Goal: Ask a question

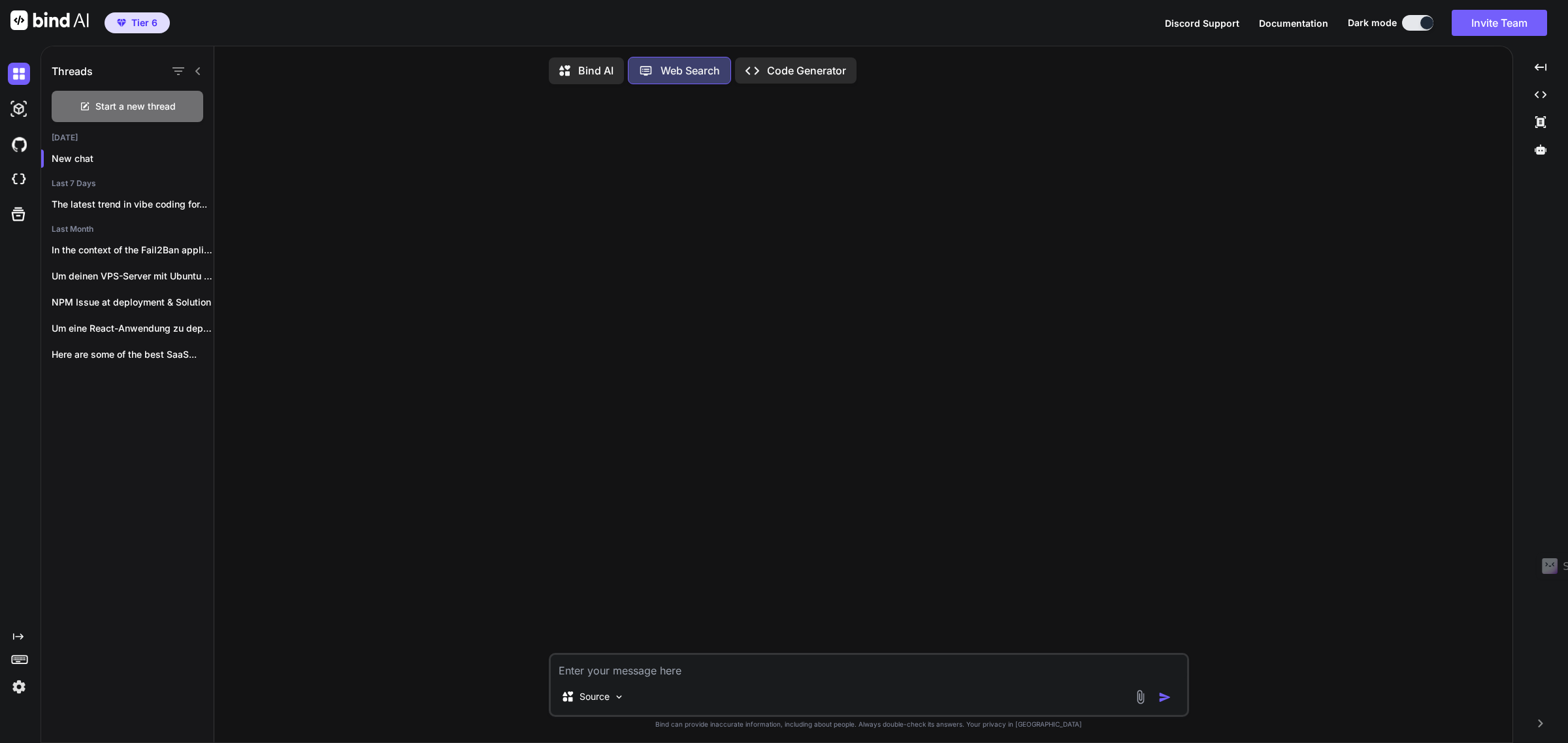
scroll to position [7, 0]
click at [594, 66] on p "Bind AI" at bounding box center [596, 68] width 35 height 16
type textarea "x"
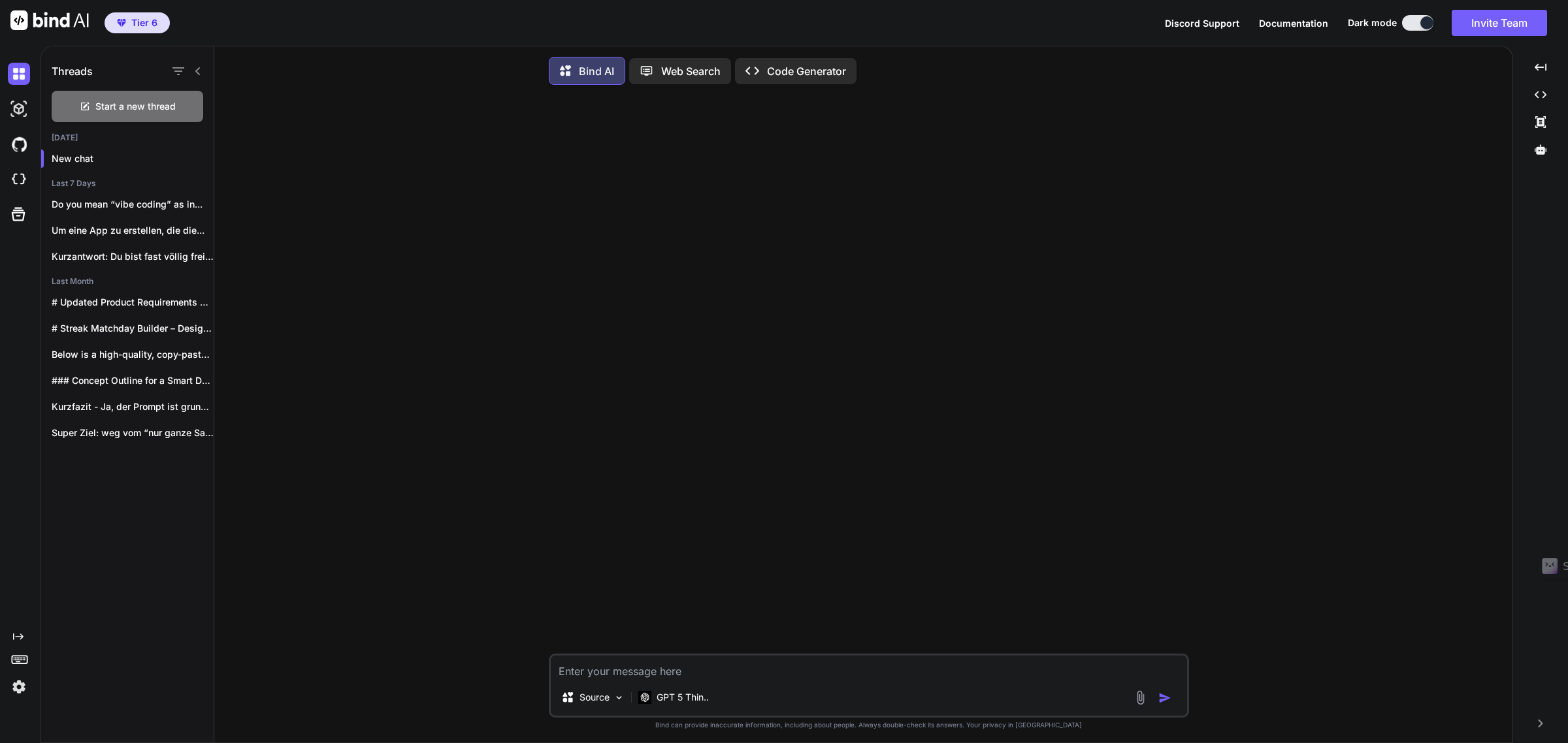
click at [681, 70] on p "Web Search" at bounding box center [690, 71] width 60 height 16
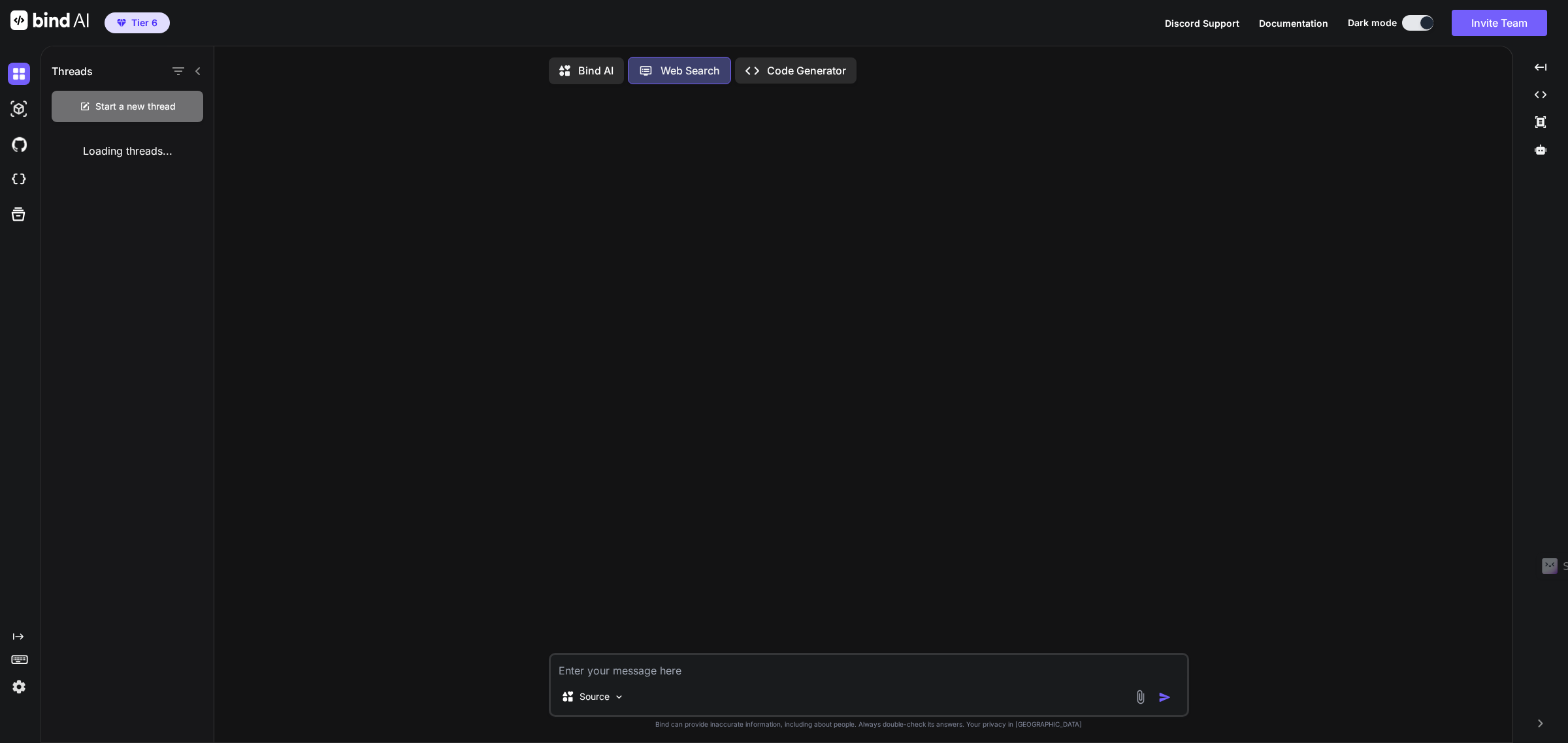
scroll to position [7, 0]
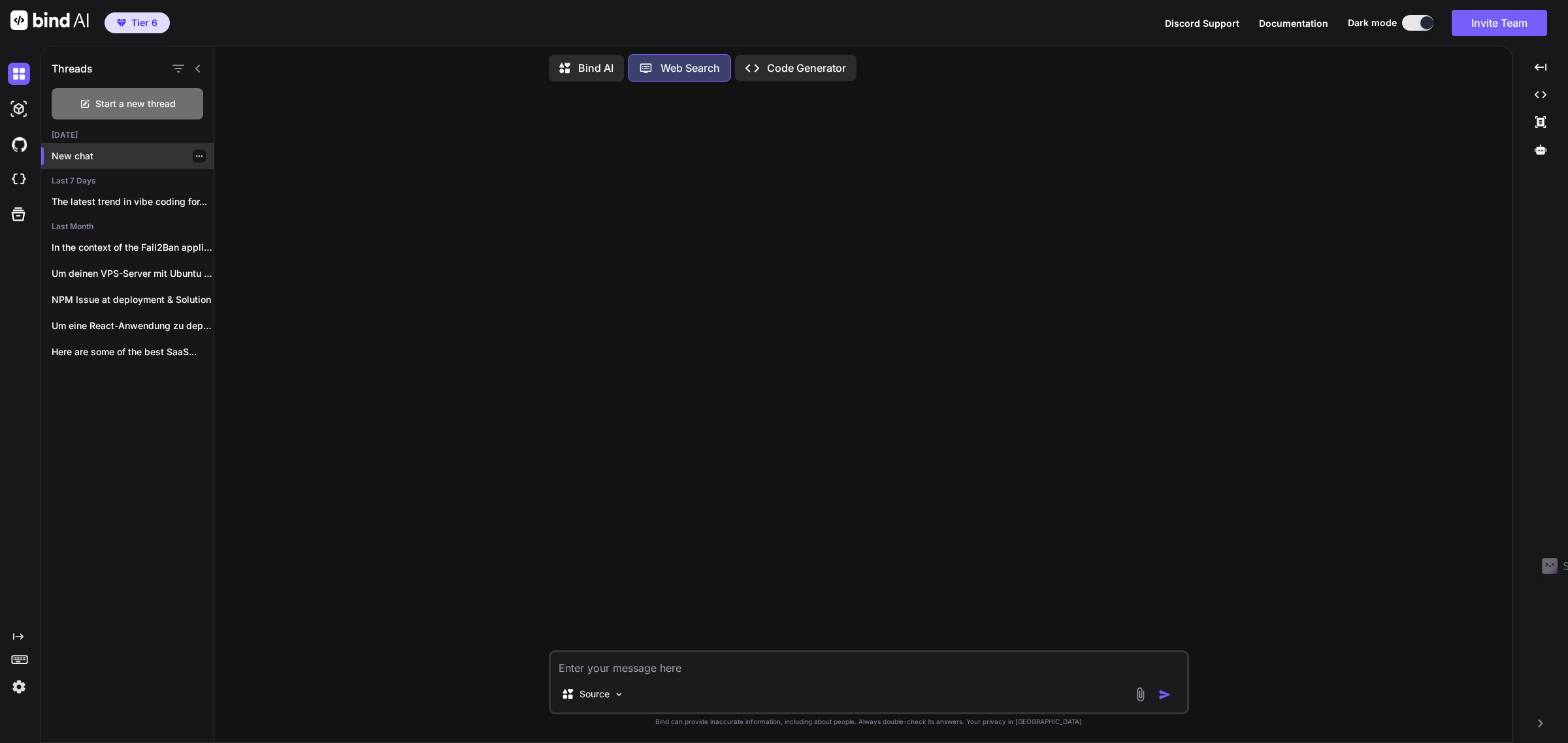
click at [51, 160] on div "New chat" at bounding box center [128, 156] width 173 height 26
click at [615, 668] on textarea at bounding box center [868, 664] width 636 height 24
click at [690, 665] on textarea "Ich habe Ubuntu 24.04.3 af meinem VPS Server installiert" at bounding box center [868, 664] width 636 height 24
drag, startPoint x: 869, startPoint y: 663, endPoint x: 482, endPoint y: 547, distance: 404.0
click at [869, 663] on textarea "Ich habe Ubuntu 24.04.3 auf meinem VPS Server installiert" at bounding box center [868, 664] width 636 height 24
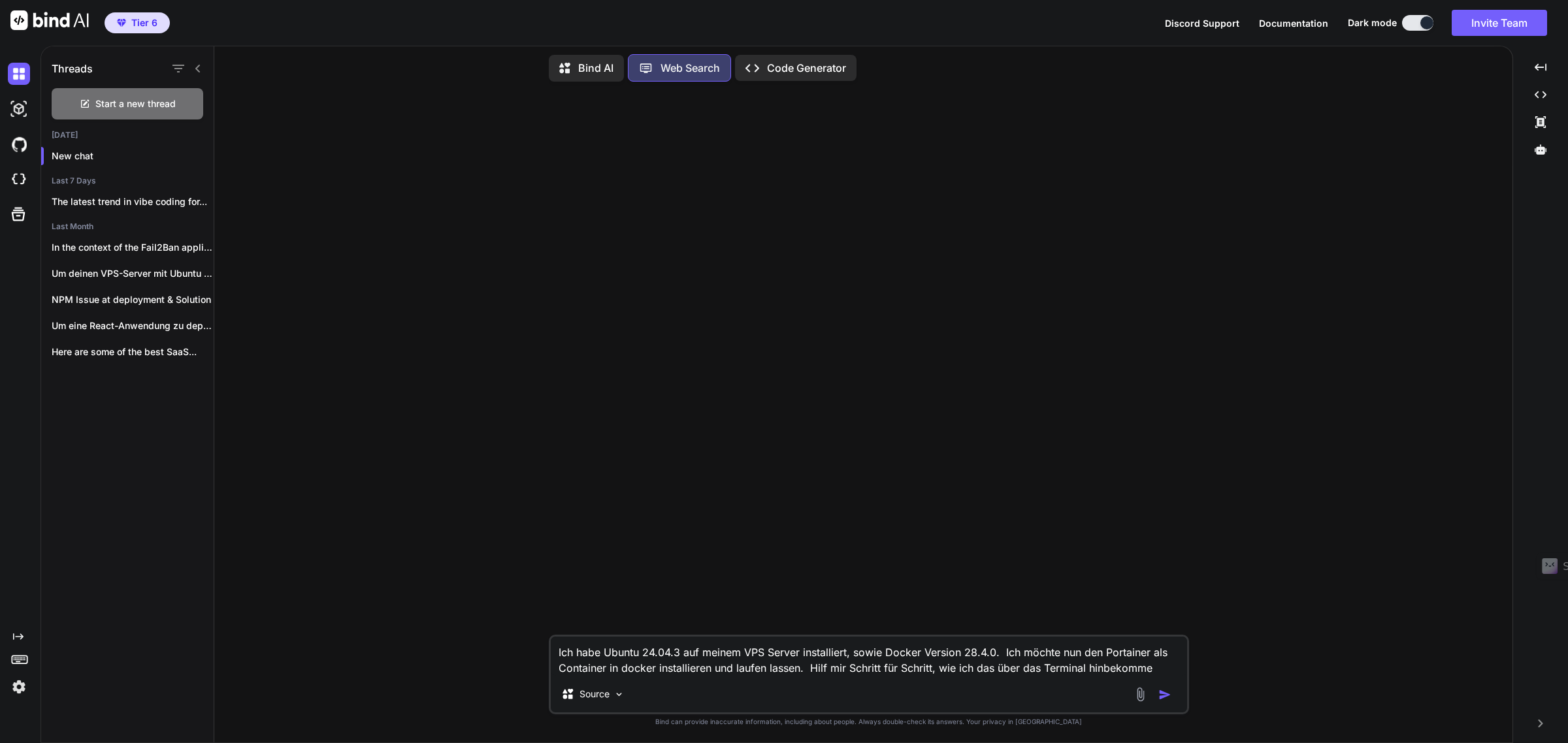
type textarea "Ich habe Ubuntu 24.04.3 auf meinem VPS Server installiert, sowie Docker Version…"
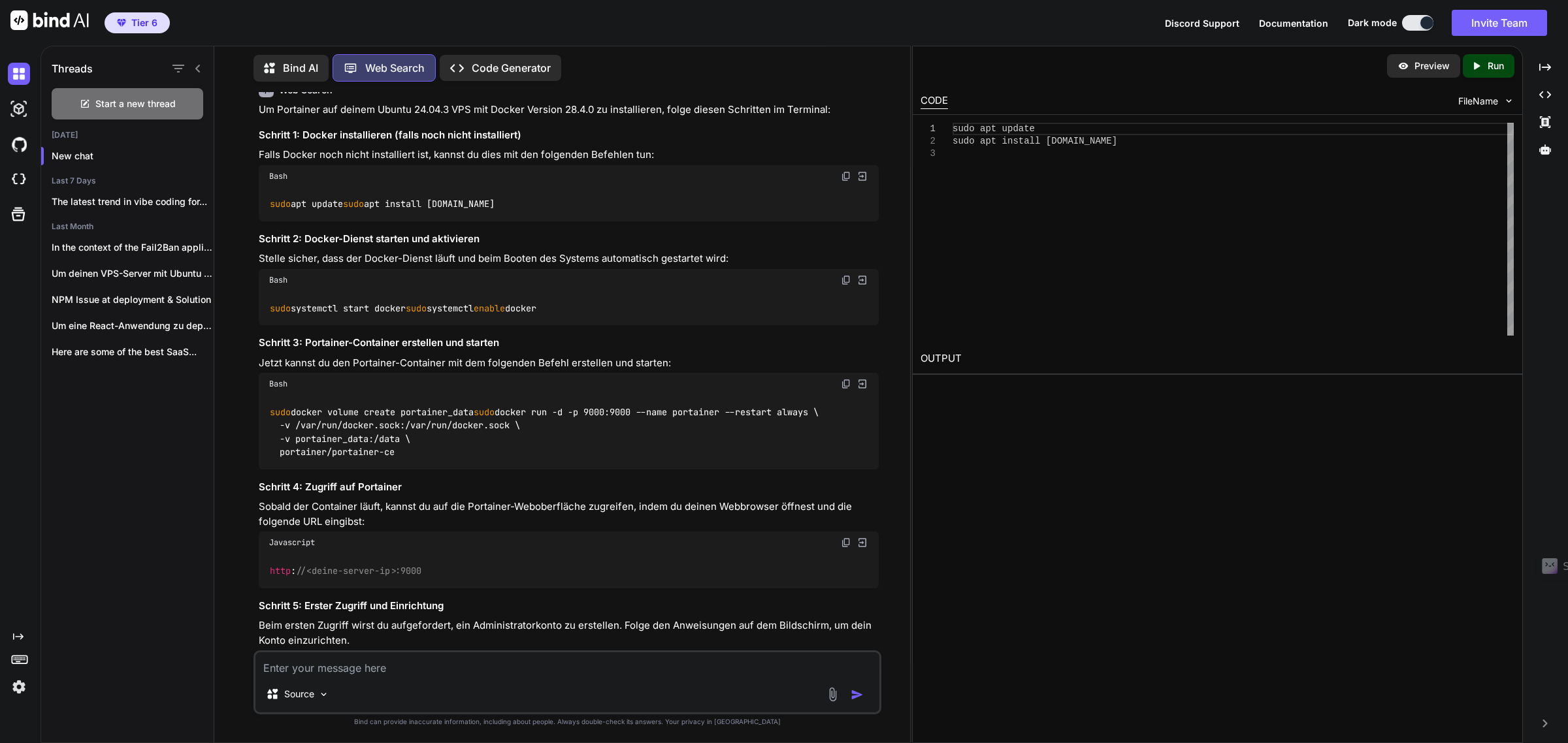
scroll to position [0, 0]
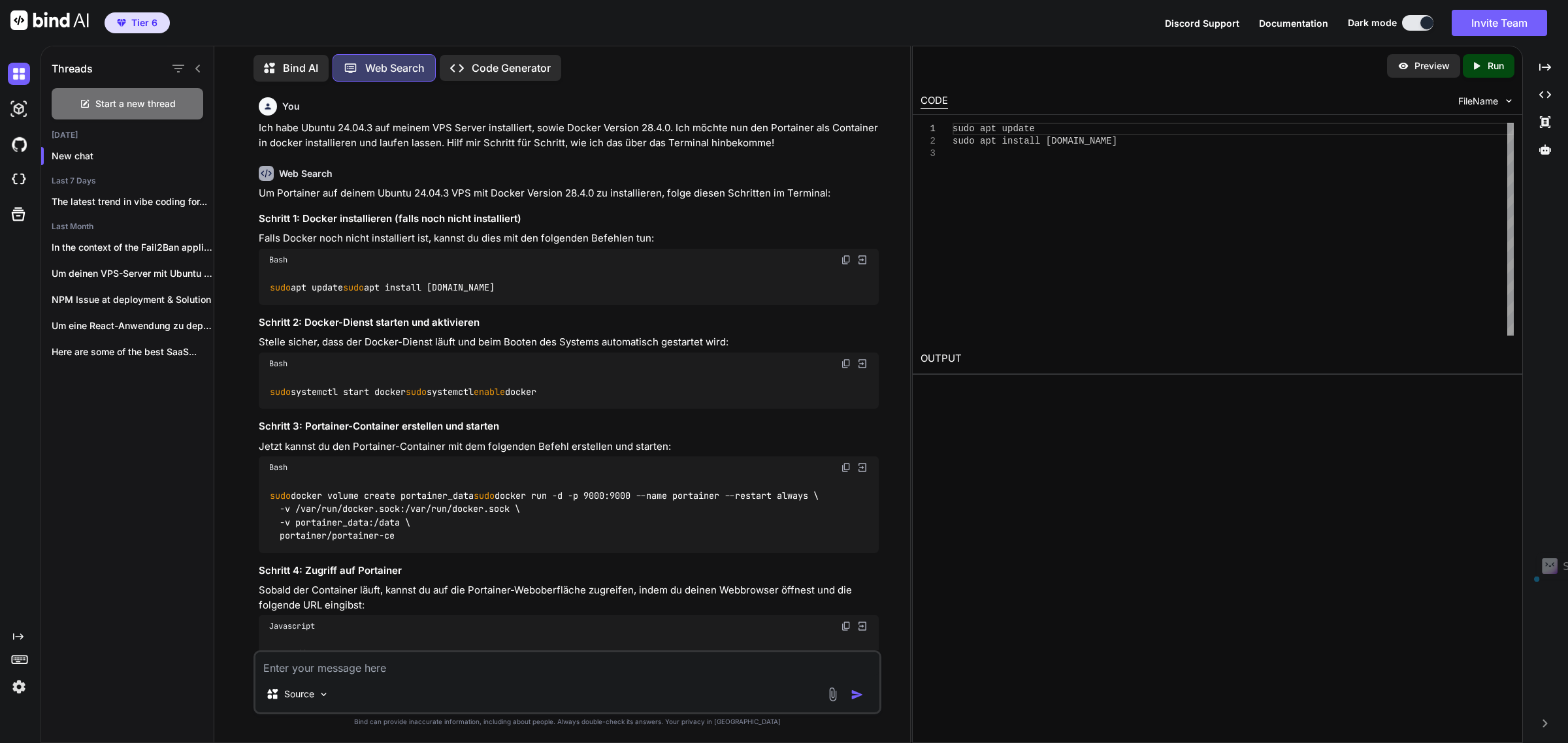
drag, startPoint x: 498, startPoint y: 520, endPoint x: 275, endPoint y: 519, distance: 223.0
click at [275, 519] on div "sudo docker volume create portainer_data sudo docker run -d -p 9000:9000 --name…" at bounding box center [569, 516] width 621 height 74
click at [273, 501] on span "sudo" at bounding box center [281, 495] width 21 height 12
drag, startPoint x: 270, startPoint y: 519, endPoint x: 491, endPoint y: 523, distance: 221.0
click at [491, 523] on div "sudo docker volume create portainer_data sudo docker run -d -p 9000:9000 --name…" at bounding box center [569, 516] width 621 height 74
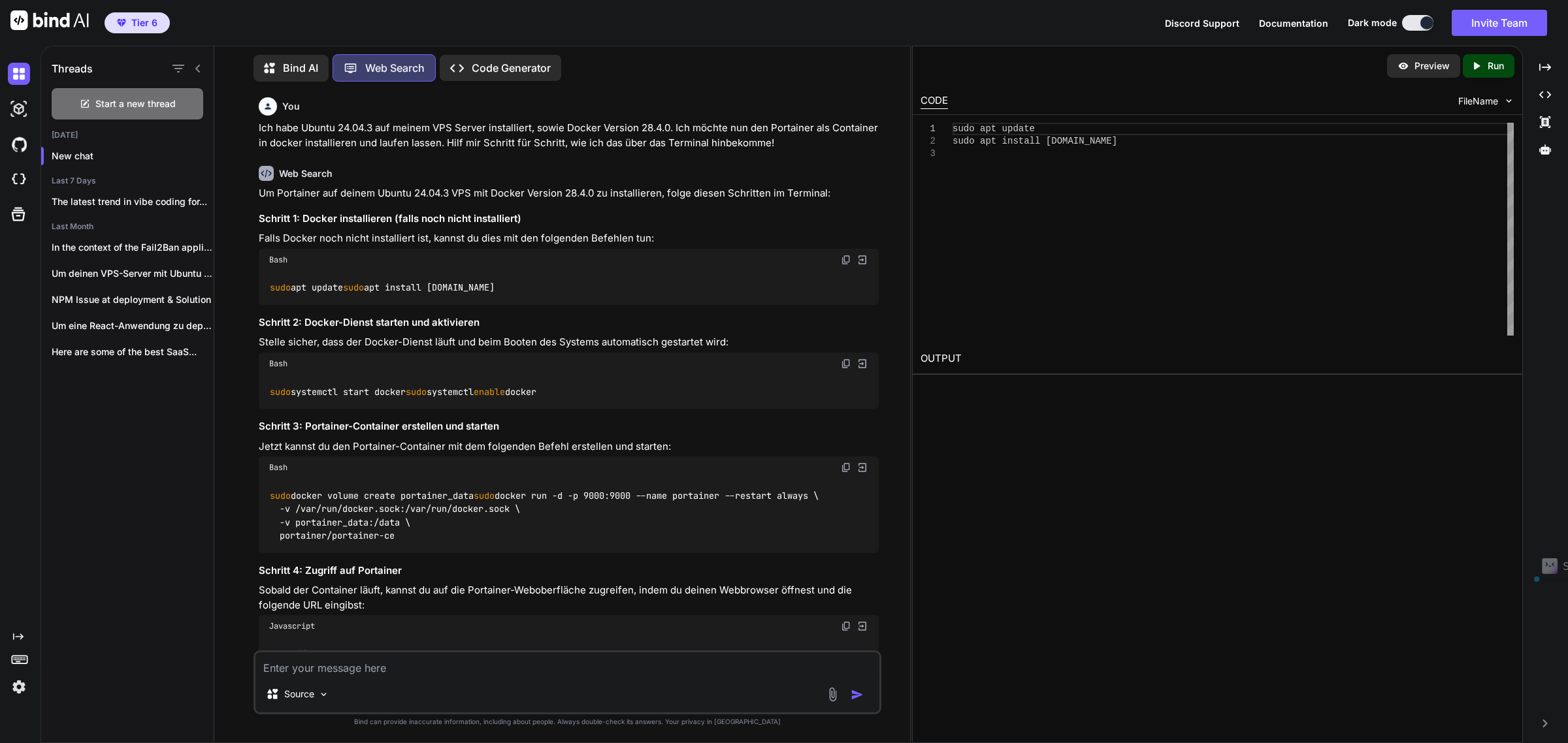
copy code "sudo docker volume create portainer_data"
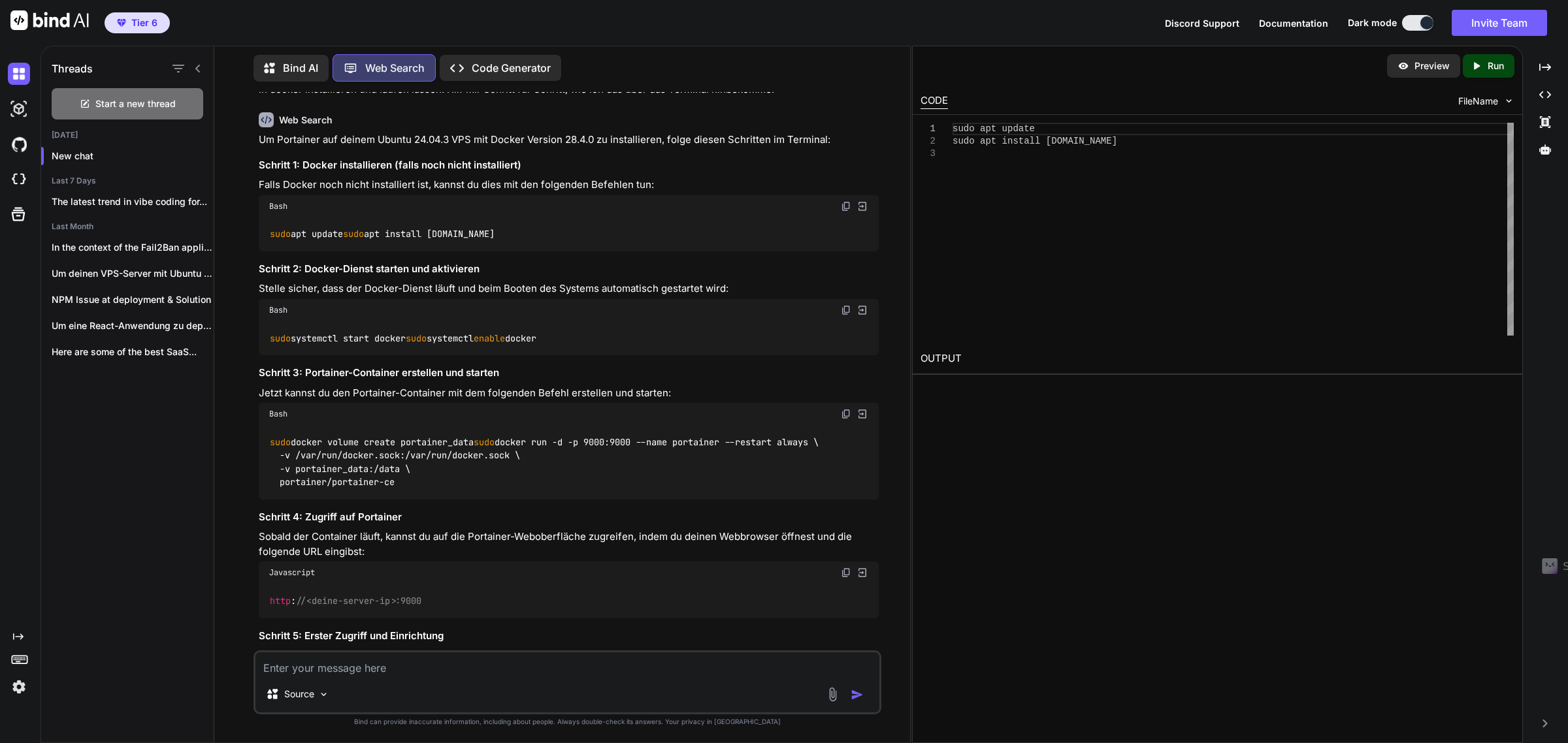
scroll to position [82, 0]
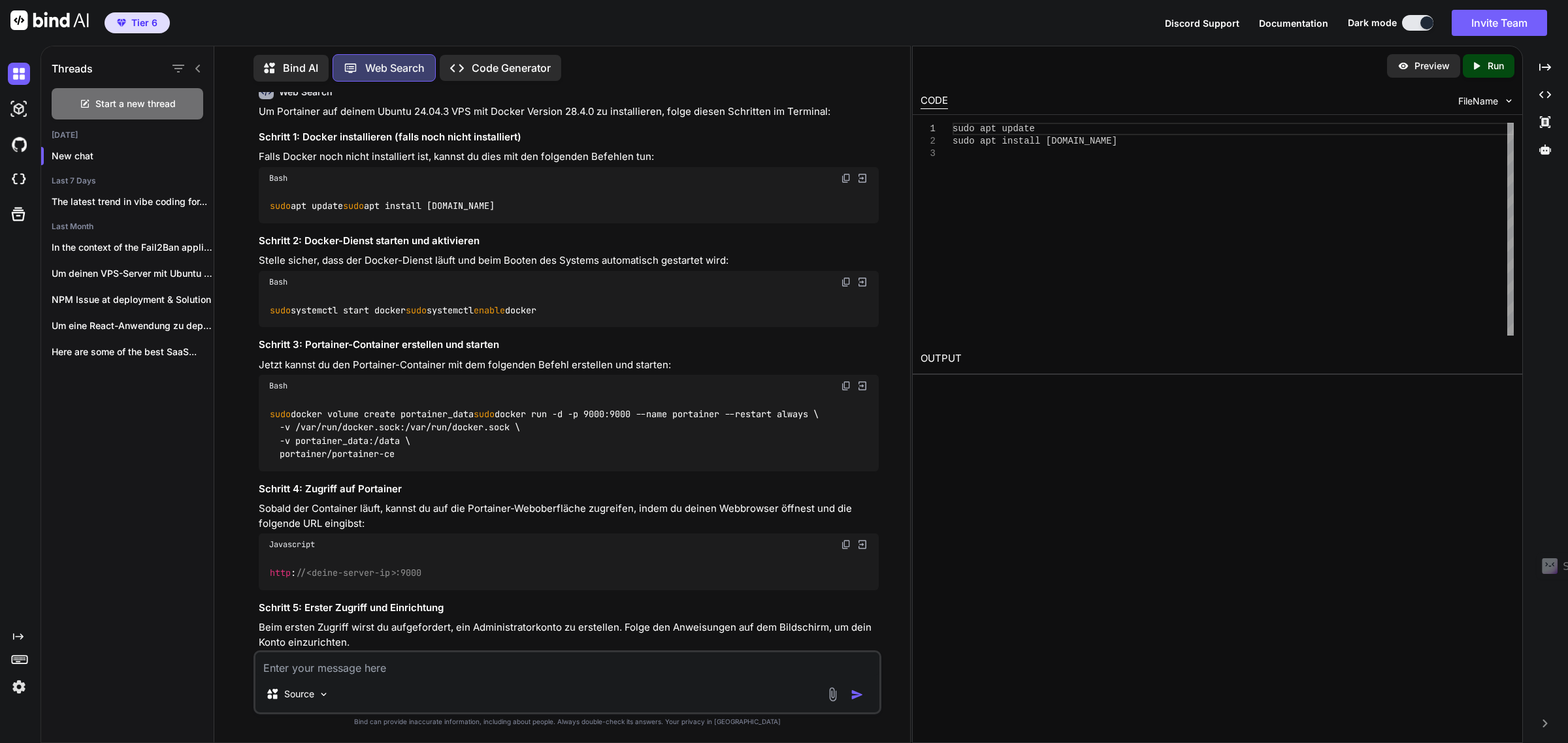
drag, startPoint x: 398, startPoint y: 494, endPoint x: 305, endPoint y: 477, distance: 94.5
click at [292, 471] on div "sudo docker volume create portainer_data sudo docker run -d -p 9000:9000 --name…" at bounding box center [569, 434] width 621 height 74
click at [311, 461] on code "sudo docker volume create portainer_data sudo docker run -d -p 9000:9000 --name…" at bounding box center [544, 434] width 549 height 54
drag, startPoint x: 395, startPoint y: 493, endPoint x: 267, endPoint y: 458, distance: 132.7
click at [267, 458] on div "sudo docker volume create portainer_data sudo docker run -d -p 9000:9000 --name…" at bounding box center [569, 434] width 621 height 74
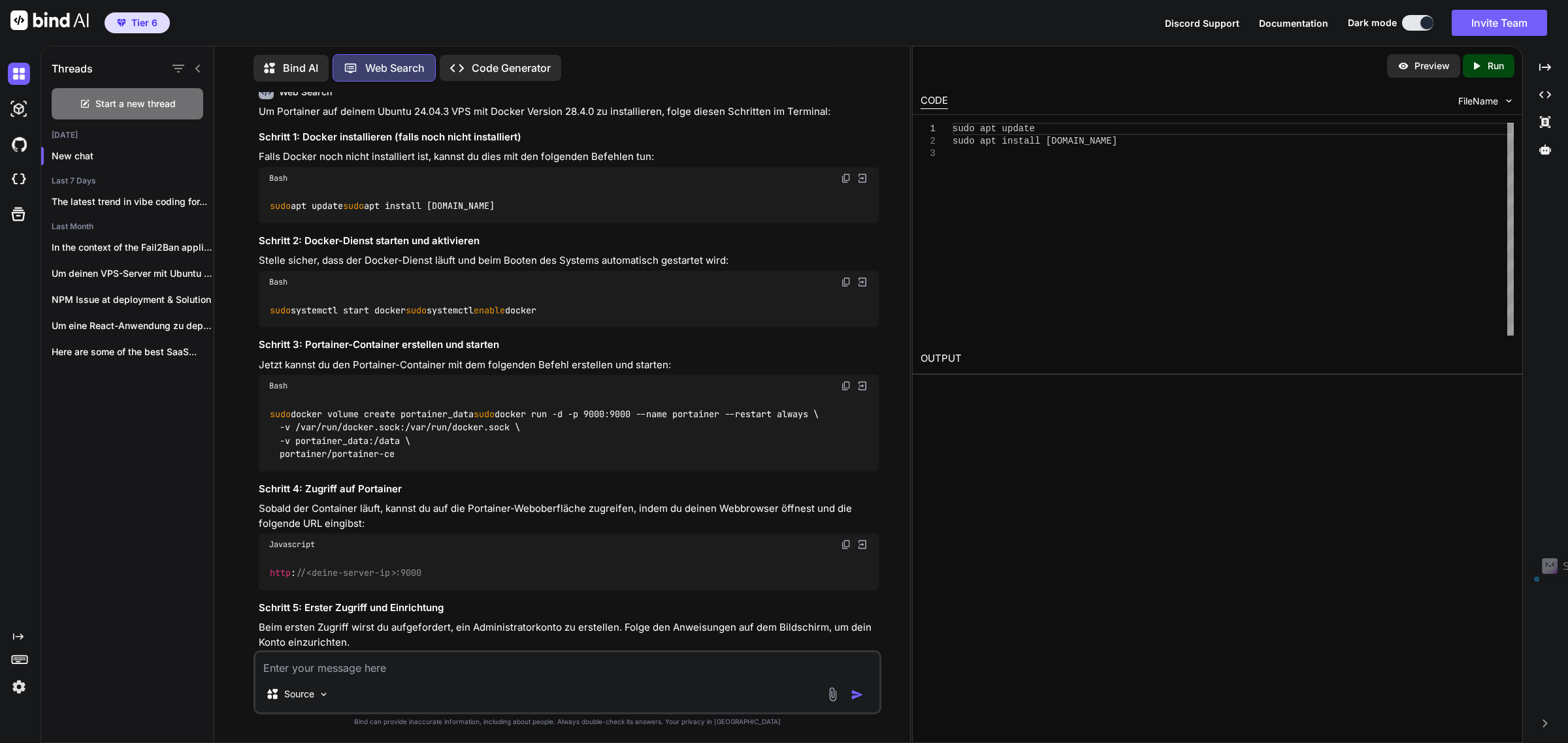
copy code "sudo docker run -d -p 9000:9000 --name portainer --restart always \ -v /var/run…"
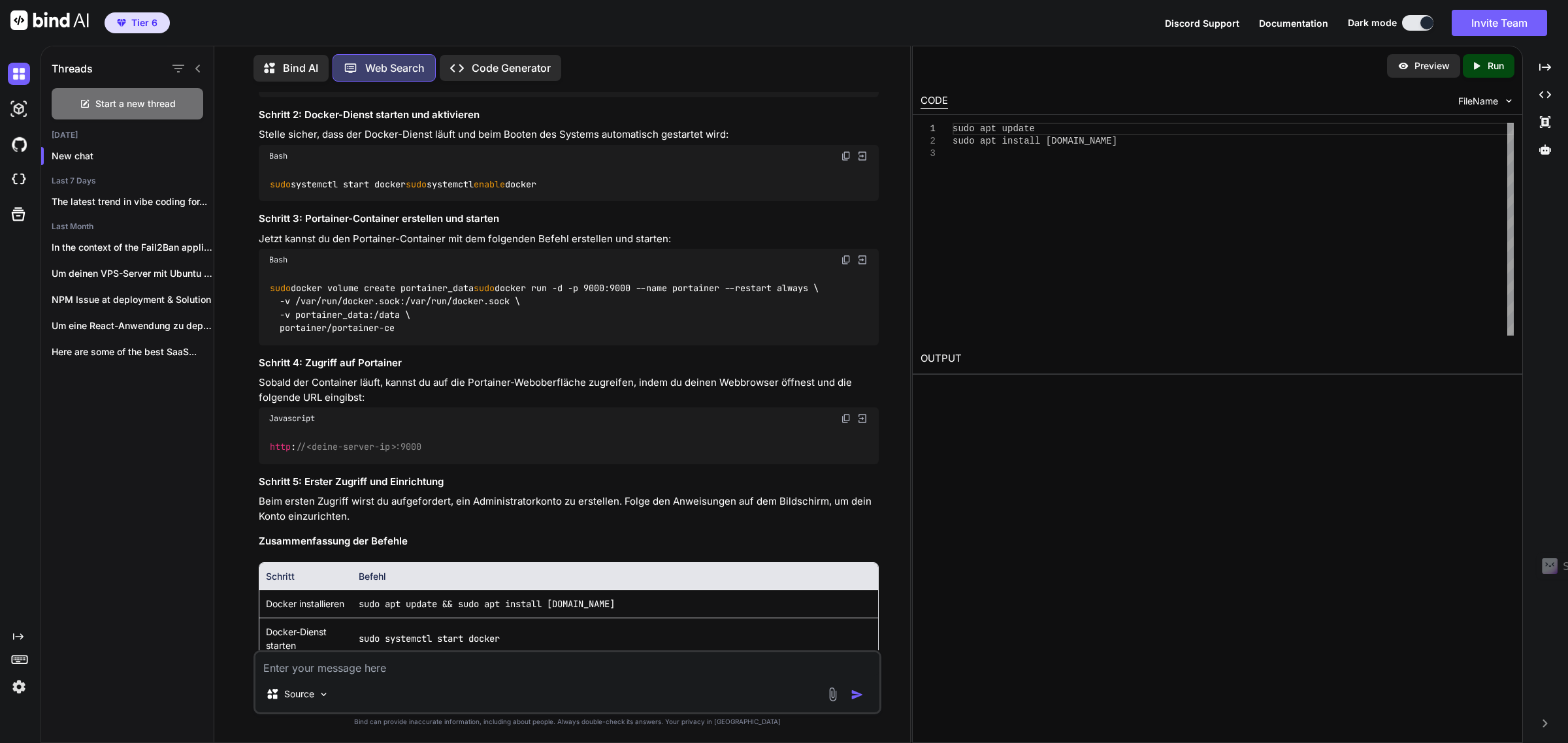
scroll to position [245, 0]
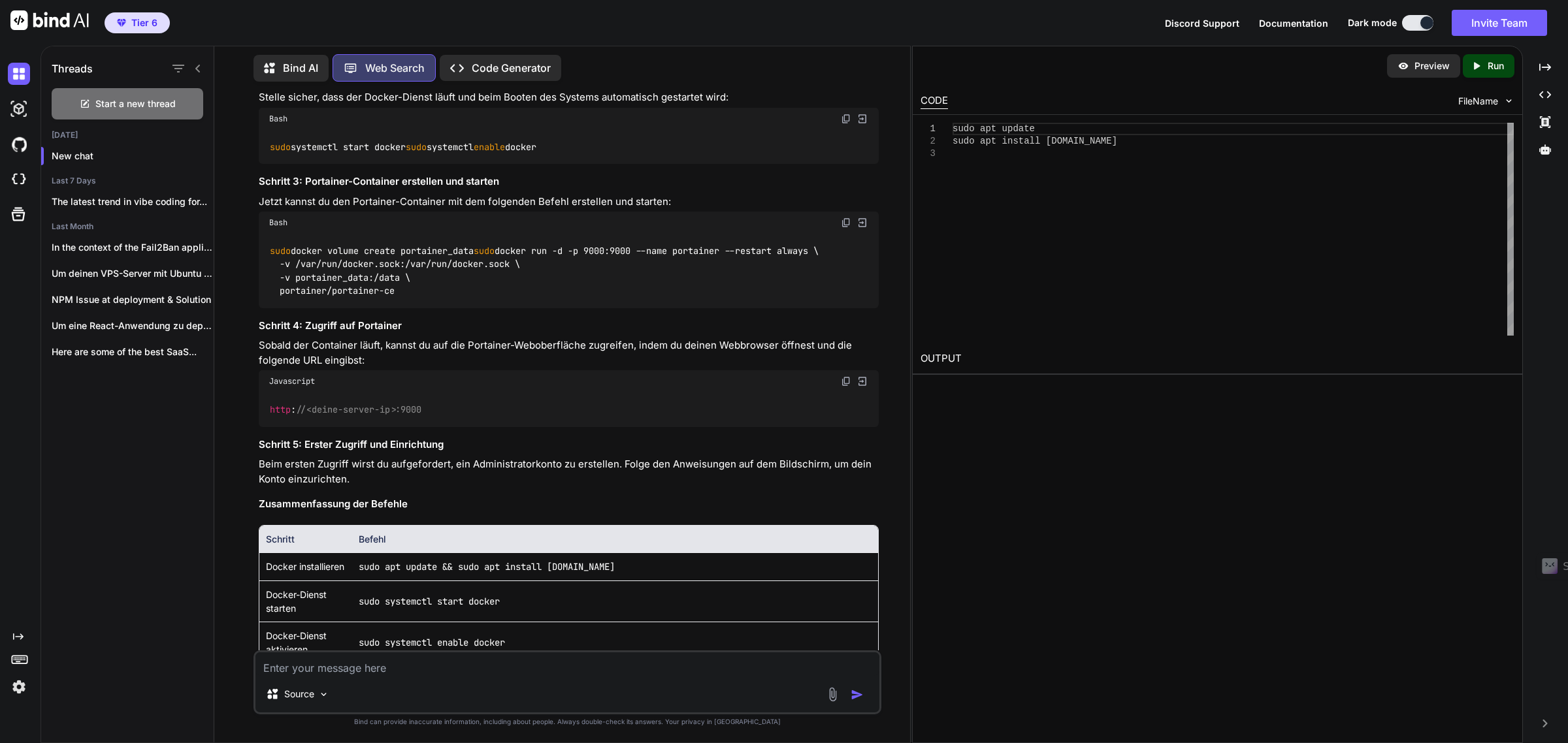
drag, startPoint x: 536, startPoint y: 425, endPoint x: 543, endPoint y: 426, distance: 7.1
click at [536, 392] on div "Javascript" at bounding box center [569, 382] width 621 height 22
